Goal: Information Seeking & Learning: Find specific fact

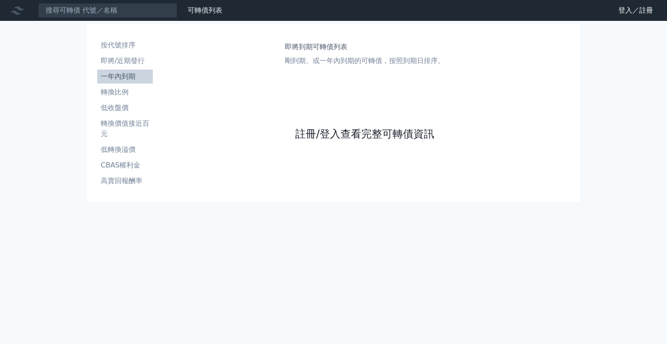
click at [325, 129] on link "註冊/登入查看完整可轉債資訊" at bounding box center [364, 134] width 139 height 14
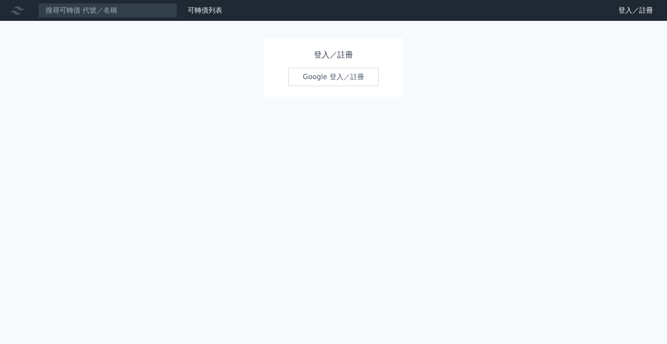
click at [323, 72] on link "Google 登入／註冊" at bounding box center [334, 77] width 90 height 18
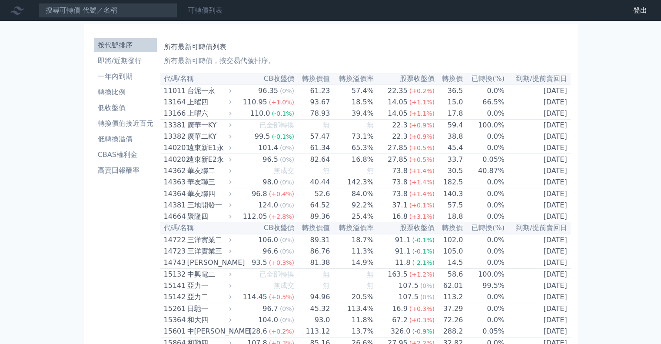
click at [208, 12] on link "可轉債列表" at bounding box center [205, 10] width 35 height 8
click at [267, 55] on div "所有最新可轉債列表 所有最新可轉債，按交易代號排序。" at bounding box center [365, 52] width 403 height 28
click at [103, 8] on input at bounding box center [107, 10] width 139 height 15
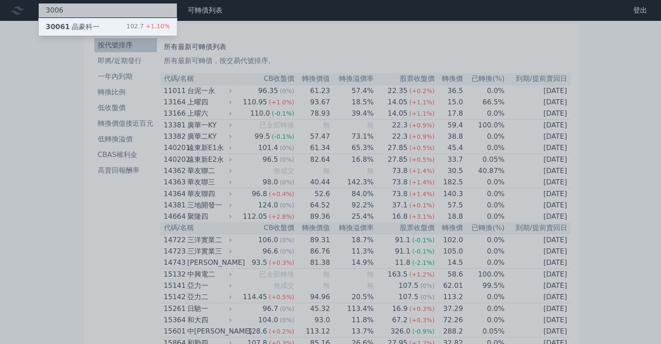
type input "3006"
click at [103, 20] on div "30061 晶豪科一 102.7 +1.10%" at bounding box center [108, 26] width 138 height 17
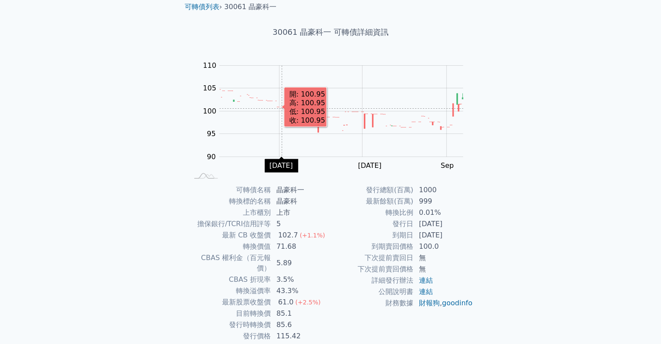
scroll to position [59, 0]
